Goal: Task Accomplishment & Management: Use online tool/utility

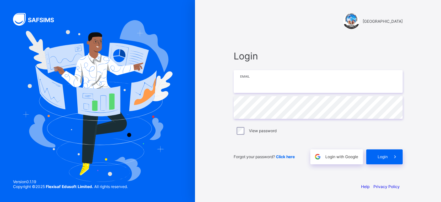
click at [310, 83] on input "email" at bounding box center [318, 81] width 169 height 23
type input "**********"
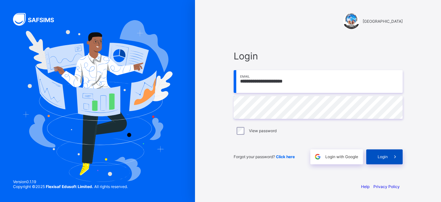
click at [386, 160] on div "Login" at bounding box center [384, 156] width 36 height 15
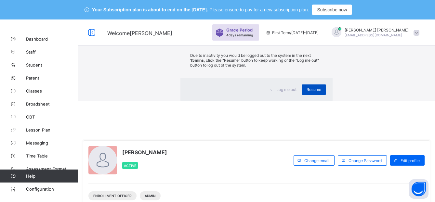
click at [306, 92] on span "Resume" at bounding box center [313, 89] width 15 height 5
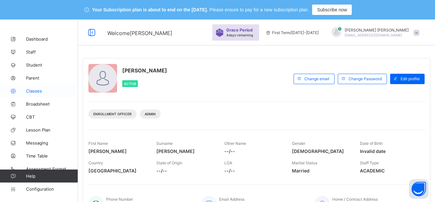
click at [30, 93] on span "Classes" at bounding box center [52, 90] width 52 height 5
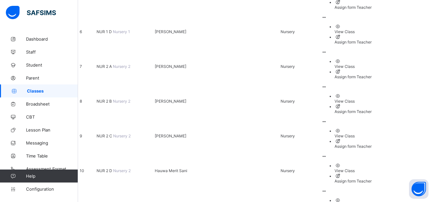
scroll to position [287, 0]
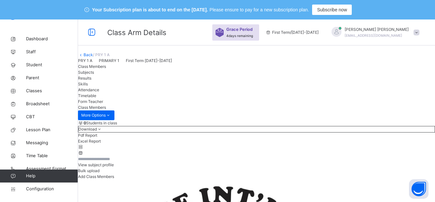
click at [94, 75] on span "Subjects" at bounding box center [86, 72] width 16 height 5
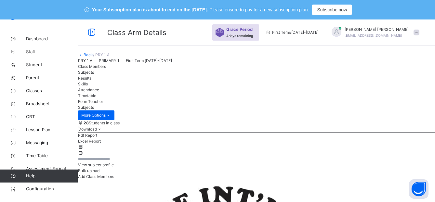
click at [93, 57] on link "Back" at bounding box center [87, 54] width 9 height 5
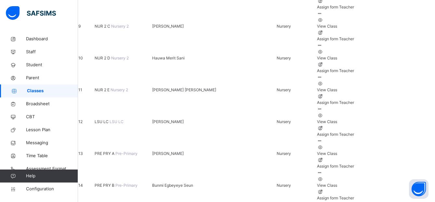
scroll to position [366, 0]
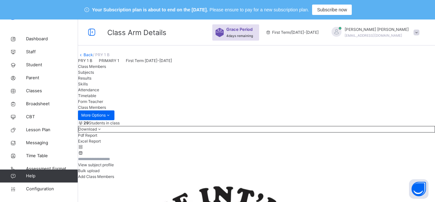
click at [94, 75] on span "Subjects" at bounding box center [86, 72] width 16 height 5
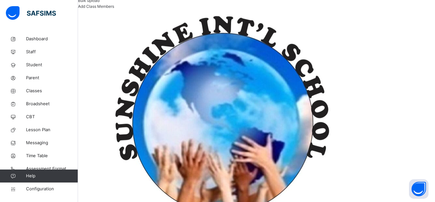
scroll to position [171, 0]
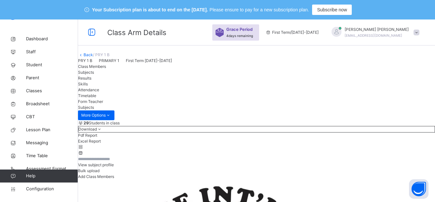
click at [93, 57] on link "Back" at bounding box center [87, 54] width 9 height 5
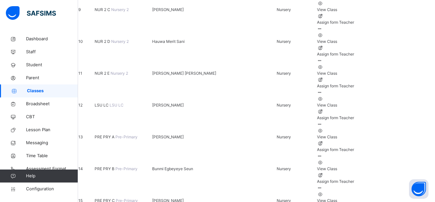
scroll to position [379, 0]
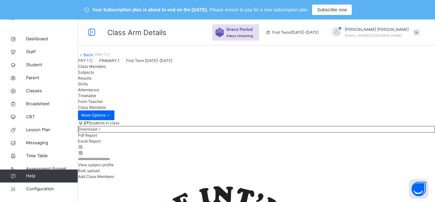
click at [94, 75] on span "Subjects" at bounding box center [86, 72] width 16 height 5
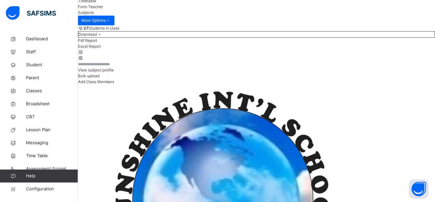
scroll to position [104, 0]
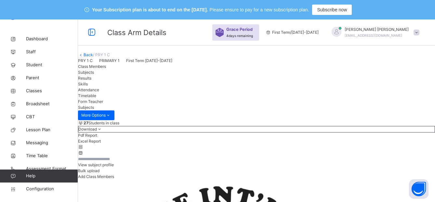
click at [93, 57] on link "Back" at bounding box center [87, 54] width 9 height 5
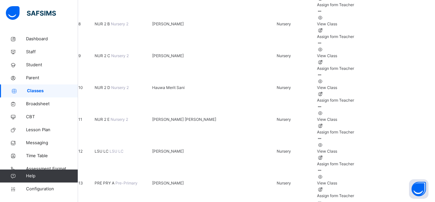
scroll to position [339, 0]
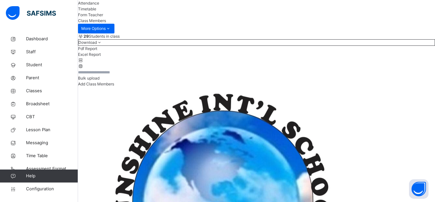
scroll to position [53, 0]
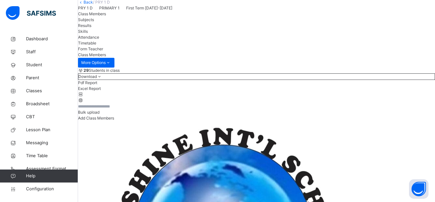
click at [134, 23] on div "Subjects" at bounding box center [256, 20] width 357 height 6
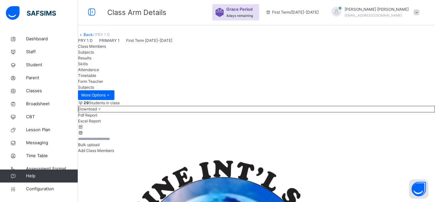
click at [100, 49] on span "Class Members" at bounding box center [92, 46] width 28 height 5
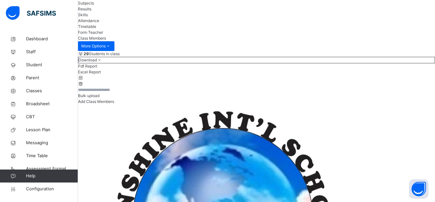
scroll to position [0, 0]
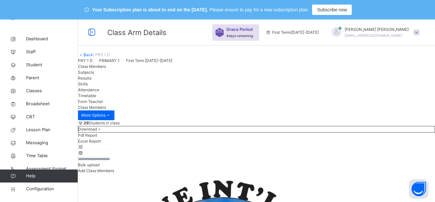
click at [93, 57] on link "Back" at bounding box center [87, 54] width 9 height 5
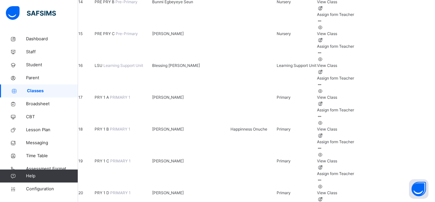
scroll to position [513, 0]
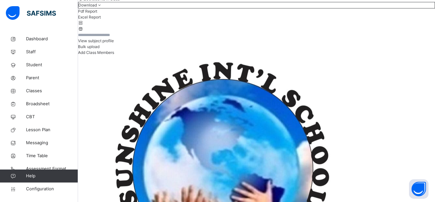
scroll to position [130, 0]
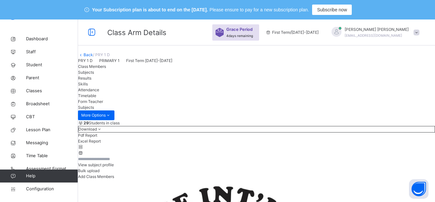
drag, startPoint x: 100, startPoint y: 61, endPoint x: 97, endPoint y: 66, distance: 5.4
click at [93, 57] on link "Back" at bounding box center [87, 54] width 9 height 5
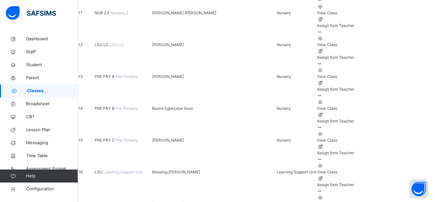
scroll to position [439, 0]
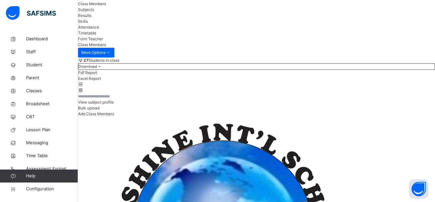
scroll to position [95, 0]
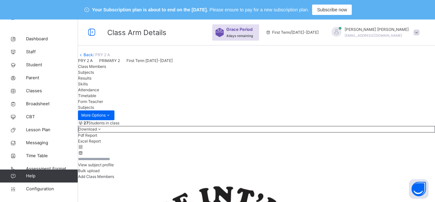
click at [93, 57] on link "Back" at bounding box center [87, 54] width 9 height 5
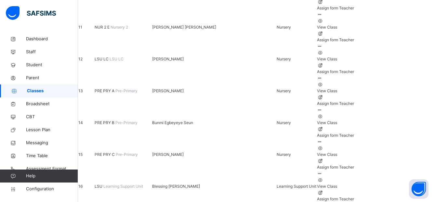
scroll to position [429, 0]
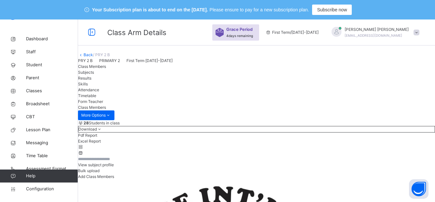
click at [94, 75] on span "Subjects" at bounding box center [86, 72] width 16 height 5
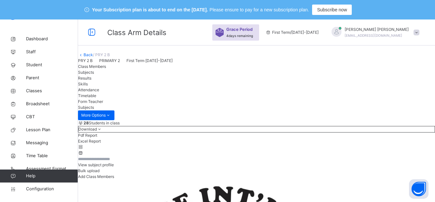
click at [93, 57] on link "Back" at bounding box center [87, 54] width 9 height 5
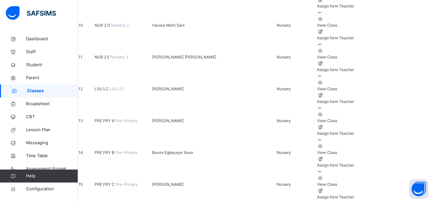
scroll to position [439, 0]
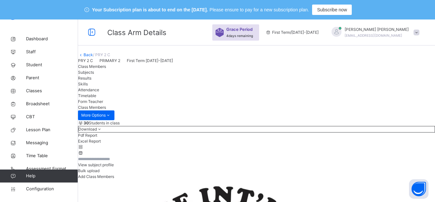
click at [94, 75] on span "Subjects" at bounding box center [86, 72] width 16 height 5
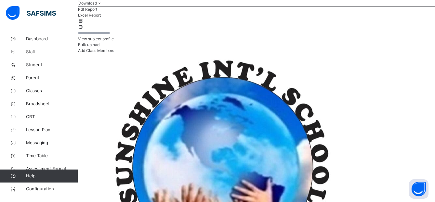
scroll to position [126, 0]
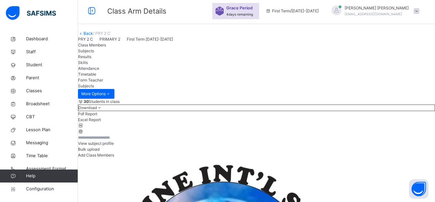
scroll to position [0, 0]
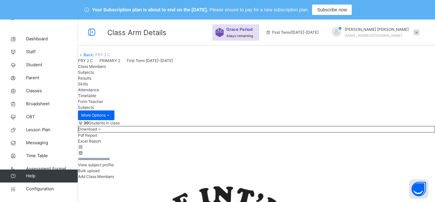
click at [93, 57] on link "Back" at bounding box center [87, 54] width 9 height 5
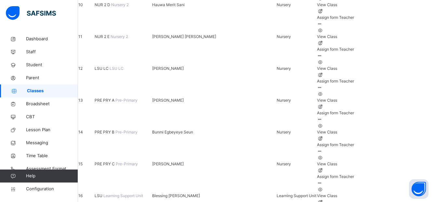
scroll to position [474, 0]
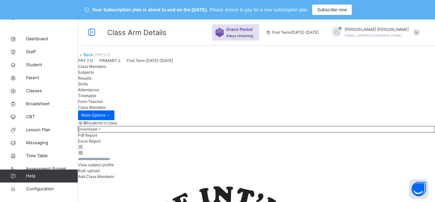
click at [94, 75] on span "Subjects" at bounding box center [86, 72] width 16 height 5
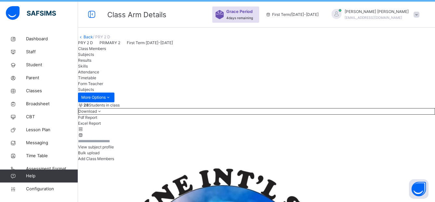
scroll to position [0, 0]
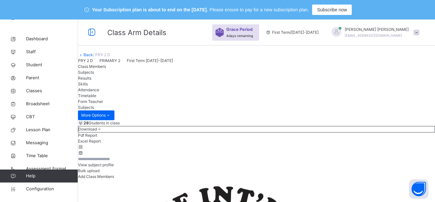
click at [93, 57] on link "Back" at bounding box center [87, 54] width 9 height 5
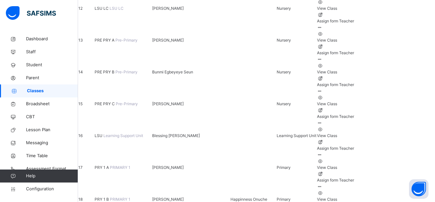
scroll to position [499, 0]
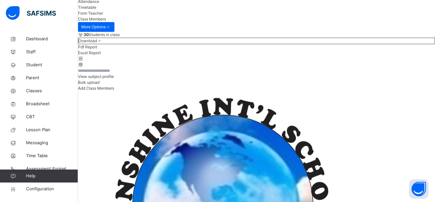
scroll to position [85, 0]
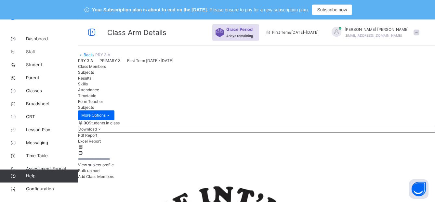
click at [93, 57] on link "Back" at bounding box center [87, 54] width 9 height 5
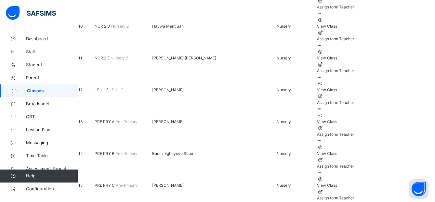
scroll to position [407, 0]
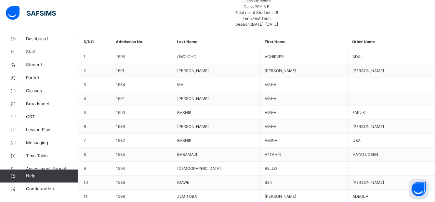
scroll to position [403, 0]
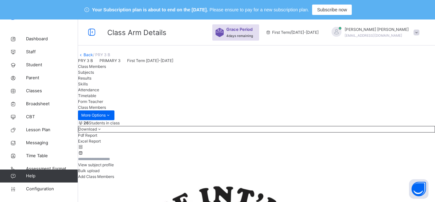
click at [94, 75] on span "Subjects" at bounding box center [86, 72] width 16 height 5
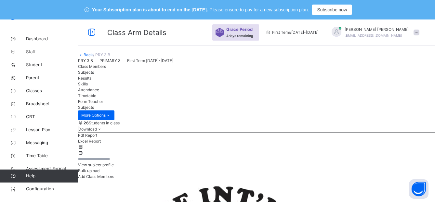
click at [93, 57] on link "Back" at bounding box center [87, 54] width 9 height 5
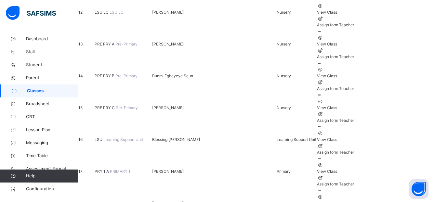
scroll to position [524, 0]
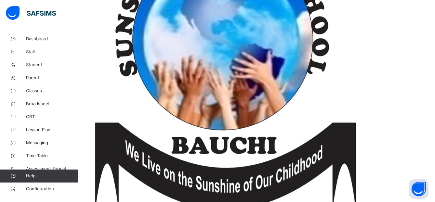
scroll to position [180, 0]
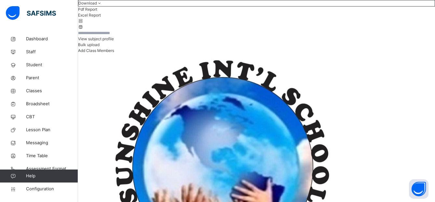
scroll to position [133, 0]
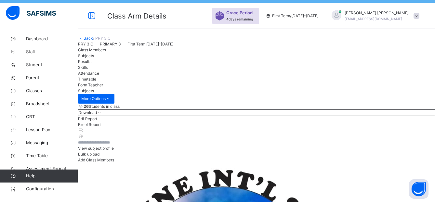
scroll to position [0, 0]
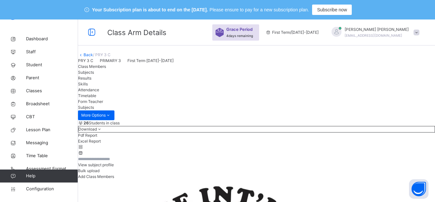
click at [93, 57] on link "Back" at bounding box center [87, 54] width 9 height 5
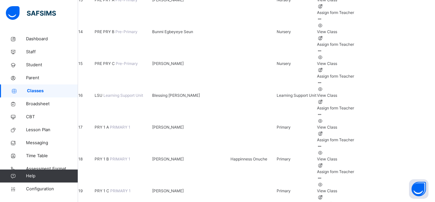
scroll to position [527, 0]
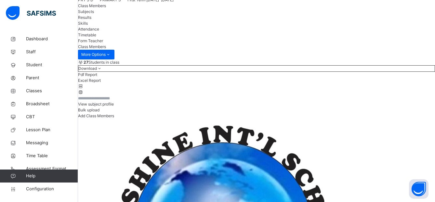
scroll to position [51, 0]
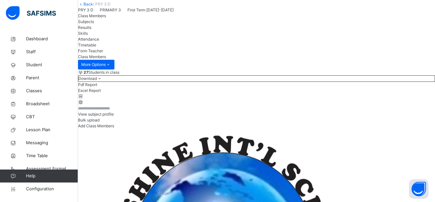
click at [94, 24] on span "Subjects" at bounding box center [86, 21] width 16 height 5
click at [412, 7] on div "Back / PRY 3 D" at bounding box center [256, 4] width 357 height 6
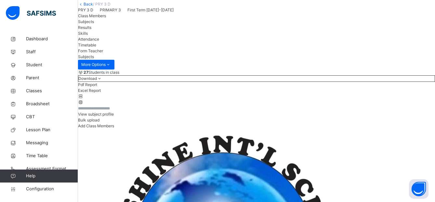
click at [93, 6] on link "Back" at bounding box center [87, 4] width 9 height 5
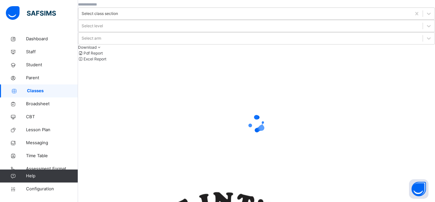
scroll to position [19, 0]
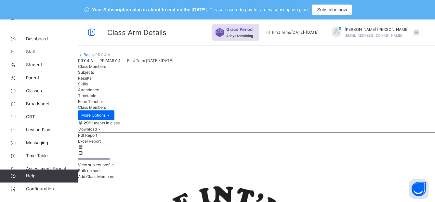
scroll to position [51, 0]
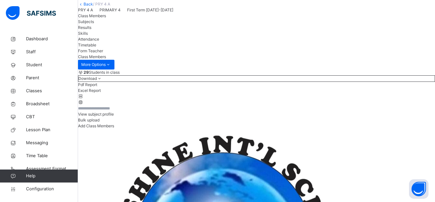
click at [94, 24] on span "Subjects" at bounding box center [86, 21] width 16 height 5
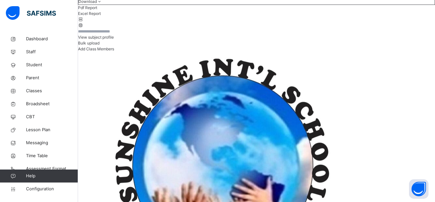
scroll to position [142, 0]
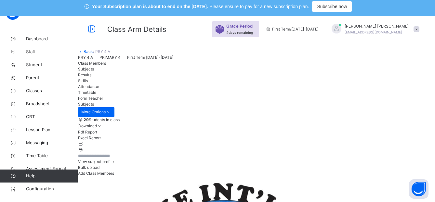
scroll to position [0, 0]
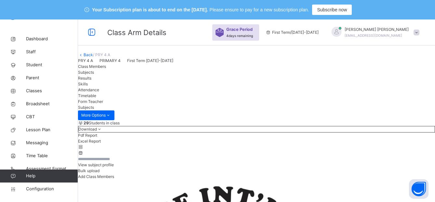
click at [93, 57] on link "Back" at bounding box center [87, 54] width 9 height 5
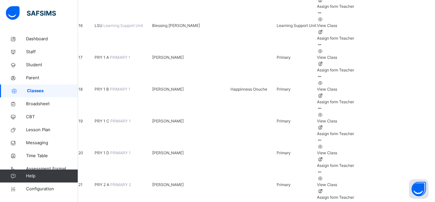
scroll to position [590, 0]
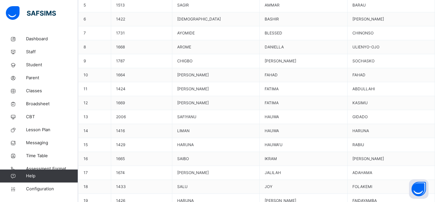
scroll to position [149, 0]
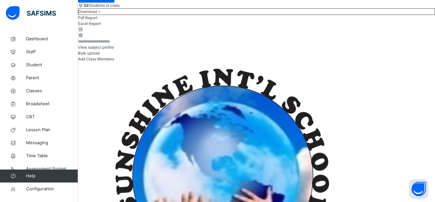
scroll to position [114, 0]
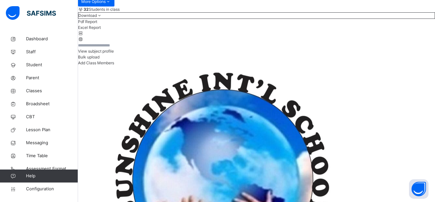
drag, startPoint x: 419, startPoint y: 26, endPoint x: 252, endPoint y: 71, distance: 172.8
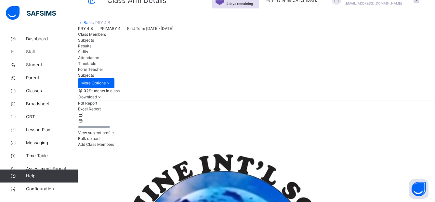
scroll to position [0, 0]
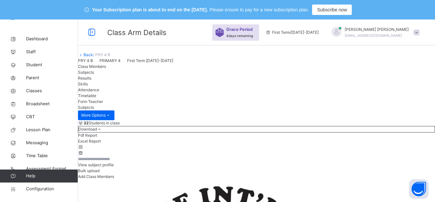
click at [93, 57] on link "Back" at bounding box center [87, 54] width 9 height 5
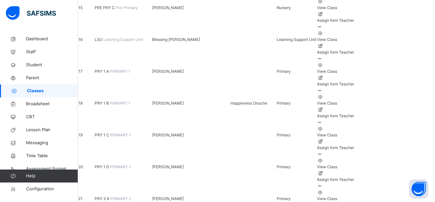
scroll to position [575, 0]
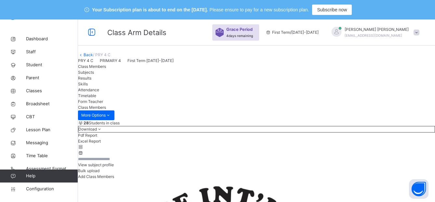
click at [94, 75] on span "Subjects" at bounding box center [86, 72] width 16 height 5
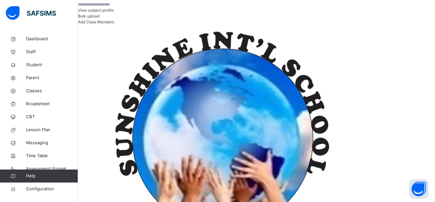
drag, startPoint x: 419, startPoint y: 28, endPoint x: 201, endPoint y: 78, distance: 223.7
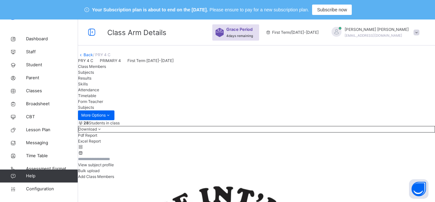
click at [93, 57] on link "Back" at bounding box center [87, 54] width 9 height 5
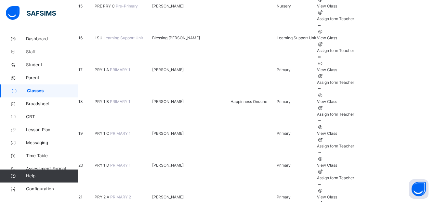
scroll to position [582, 0]
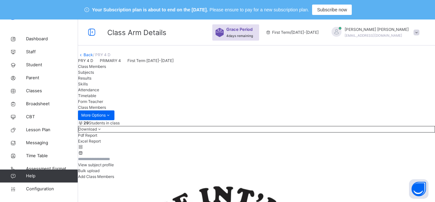
click at [94, 75] on span "Subjects" at bounding box center [86, 72] width 16 height 5
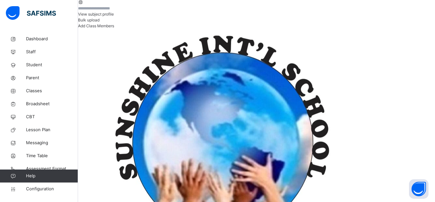
scroll to position [142, 0]
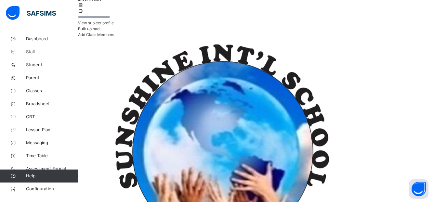
scroll to position [0, 0]
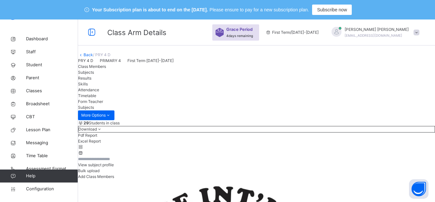
click at [93, 57] on link "Back" at bounding box center [87, 54] width 9 height 5
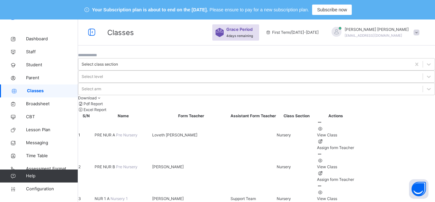
scroll to position [665, 0]
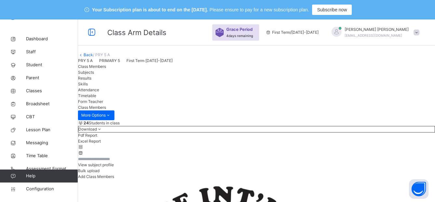
click at [94, 75] on span "Subjects" at bounding box center [86, 72] width 16 height 5
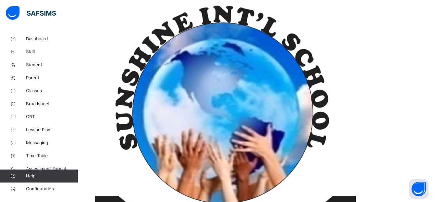
scroll to position [177, 0]
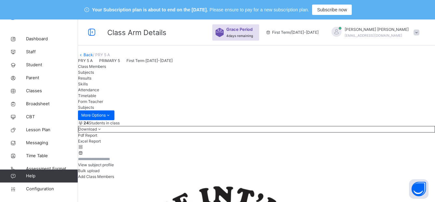
click at [93, 57] on link "Back" at bounding box center [87, 54] width 9 height 5
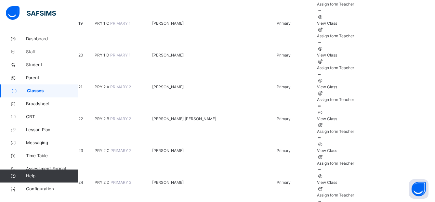
scroll to position [685, 0]
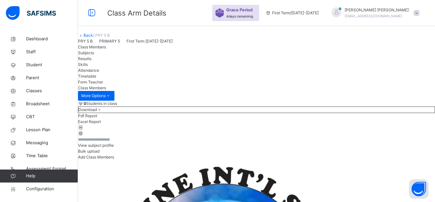
scroll to position [566, 0]
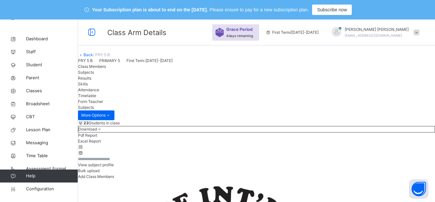
click at [93, 57] on link "Back" at bounding box center [87, 54] width 9 height 5
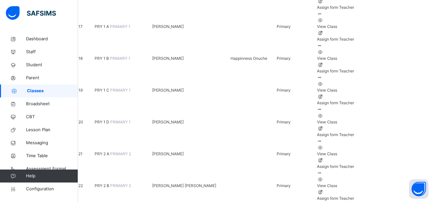
scroll to position [636, 0]
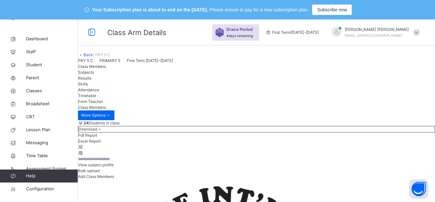
click at [94, 75] on span "Subjects" at bounding box center [86, 72] width 16 height 5
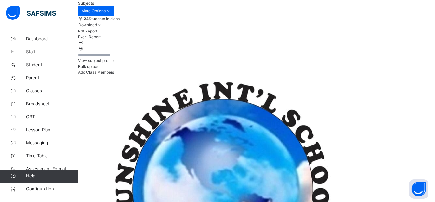
drag, startPoint x: 420, startPoint y: 28, endPoint x: 362, endPoint y: 43, distance: 59.5
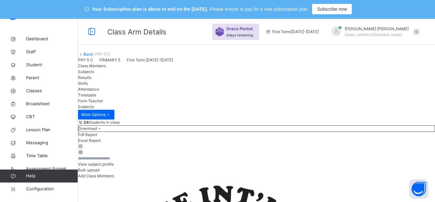
scroll to position [0, 0]
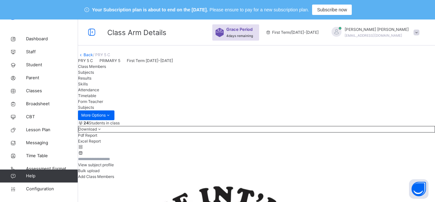
click at [93, 57] on link "Back" at bounding box center [87, 54] width 9 height 5
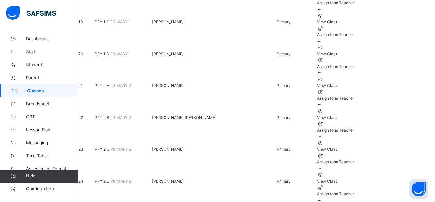
scroll to position [688, 0]
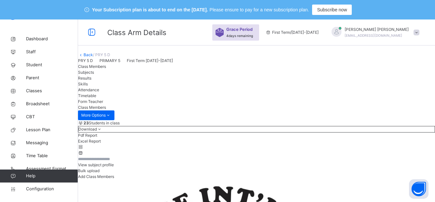
click at [94, 75] on span "Subjects" at bounding box center [86, 72] width 16 height 5
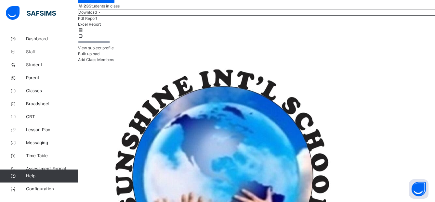
drag, startPoint x: 420, startPoint y: 28, endPoint x: 207, endPoint y: 83, distance: 219.3
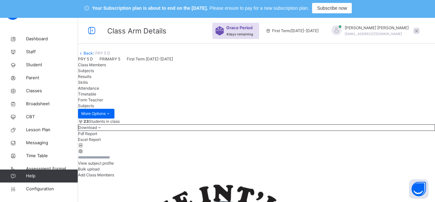
scroll to position [0, 0]
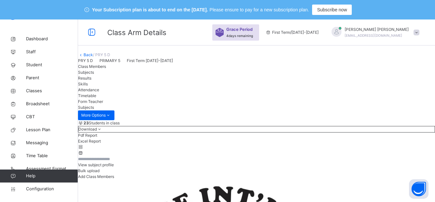
click at [93, 57] on link "Back" at bounding box center [87, 54] width 9 height 5
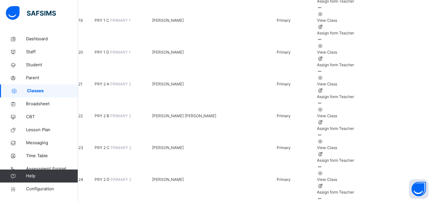
scroll to position [688, 0]
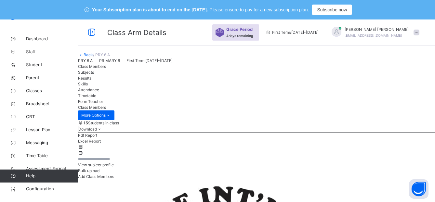
click at [94, 75] on span "Subjects" at bounding box center [86, 72] width 16 height 5
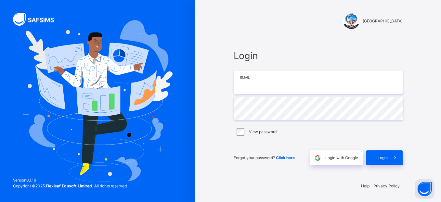
type input "**********"
